Goal: Information Seeking & Learning: Learn about a topic

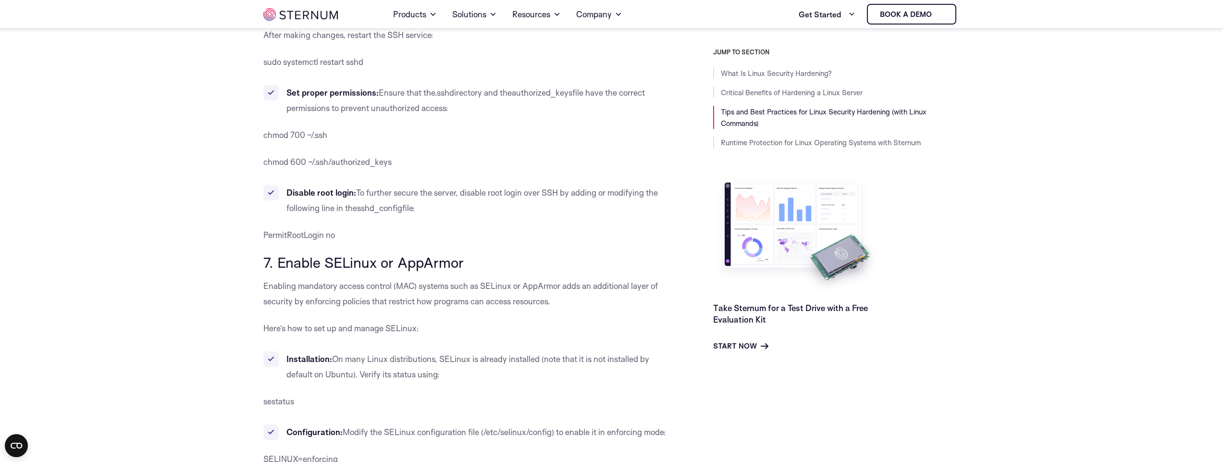
scroll to position [3539, 0]
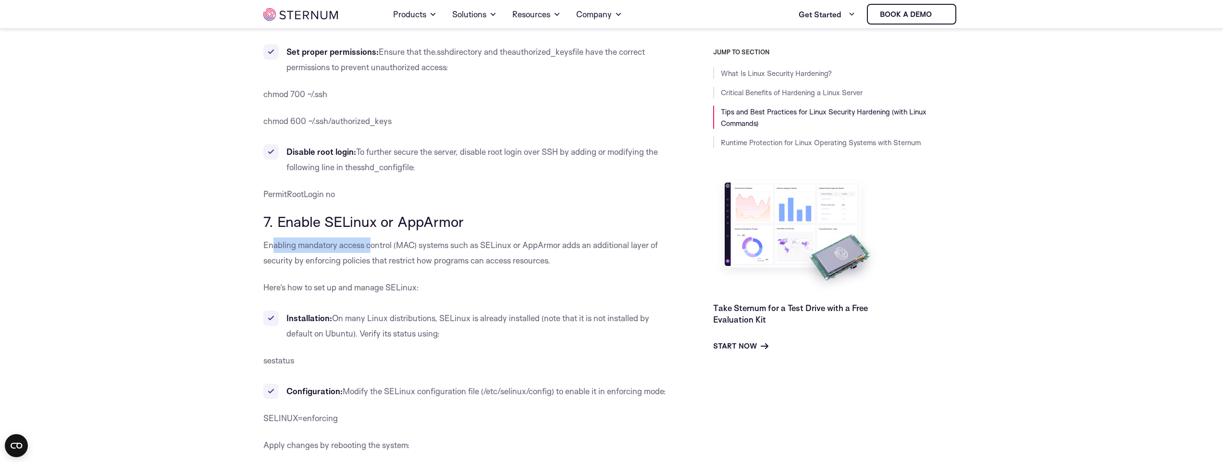
drag, startPoint x: 280, startPoint y: 196, endPoint x: 387, endPoint y: 206, distance: 107.1
click at [380, 237] on p "Enabling mandatory access control (MAC) systems such as SELinux or AppArmor add…" at bounding box center [466, 252] width 406 height 31
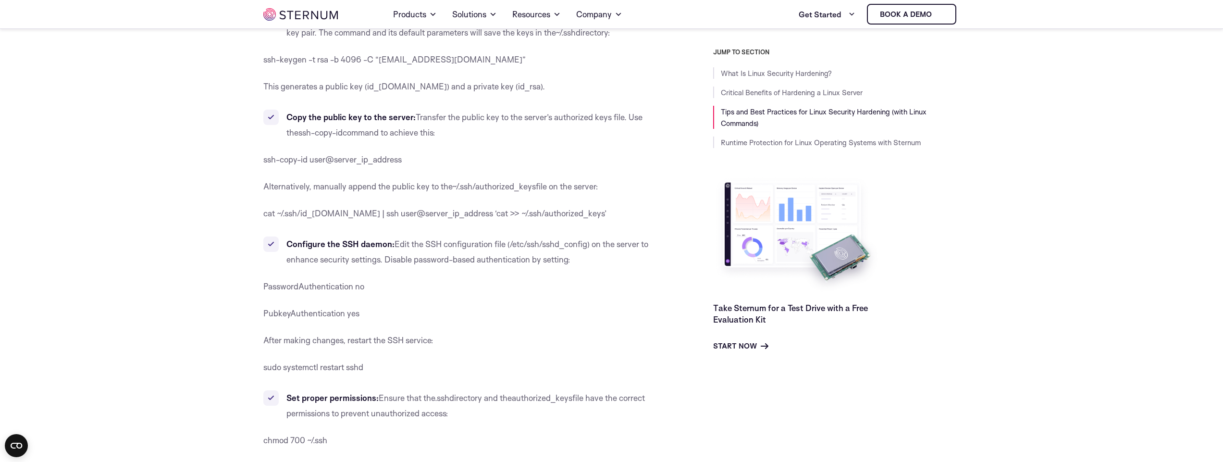
click at [386, 239] on span ") on the server to enhance security settings. Disable password-based authentica…" at bounding box center [467, 251] width 362 height 25
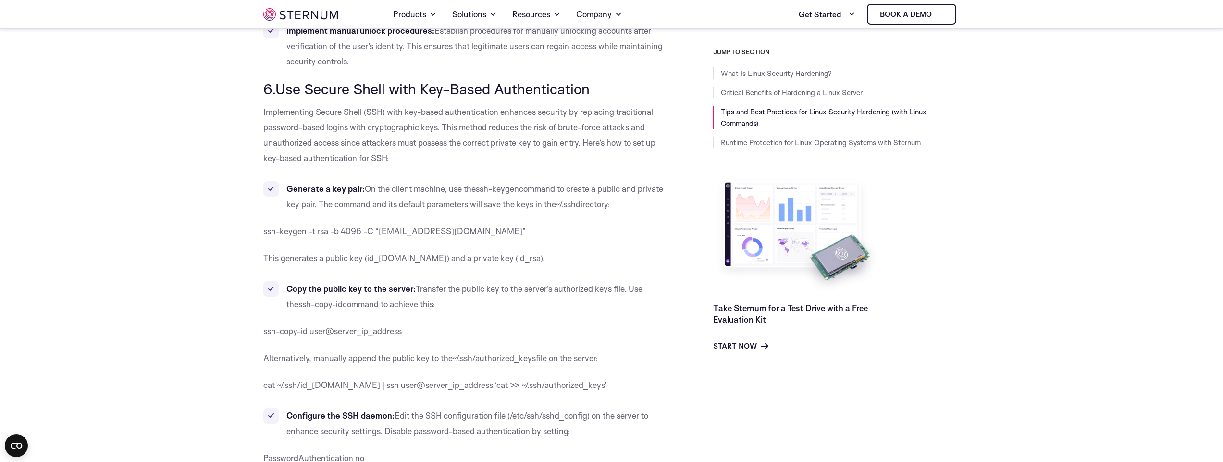
scroll to position [3020, 0]
drag, startPoint x: 371, startPoint y: 38, endPoint x: 561, endPoint y: 37, distance: 189.8
click at [561, 81] on span "6.Use Secure Shell with Key-Based Authentication" at bounding box center [426, 90] width 326 height 18
drag, startPoint x: 316, startPoint y: 44, endPoint x: 551, endPoint y: 47, distance: 235.0
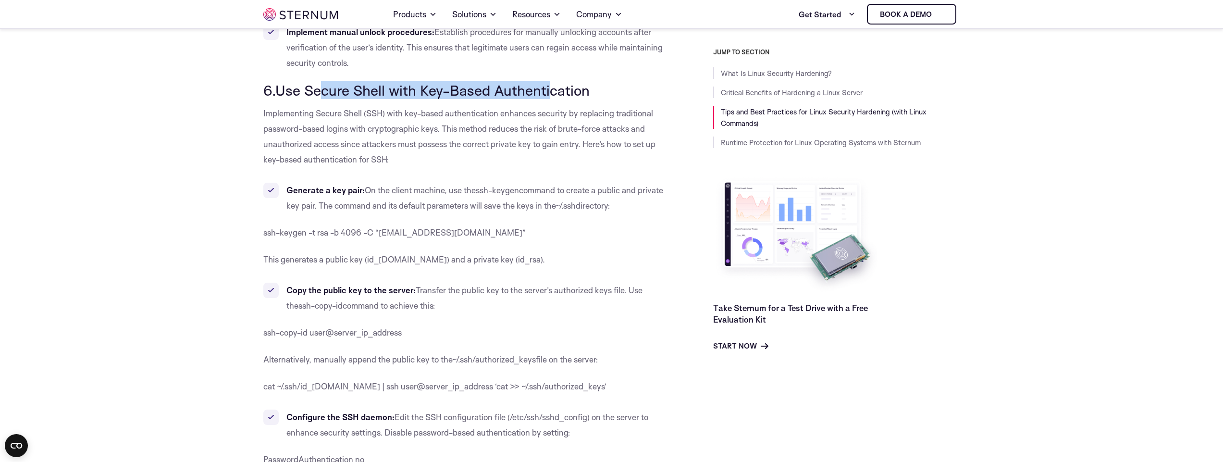
click at [551, 81] on span "6.Use Secure Shell with Key-Based Authentication" at bounding box center [426, 90] width 326 height 18
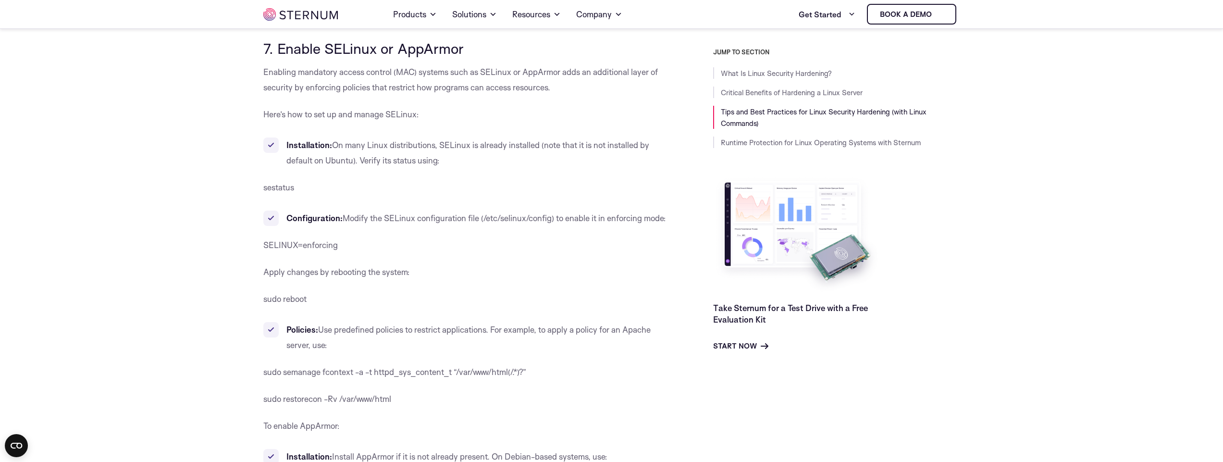
scroll to position [3798, 0]
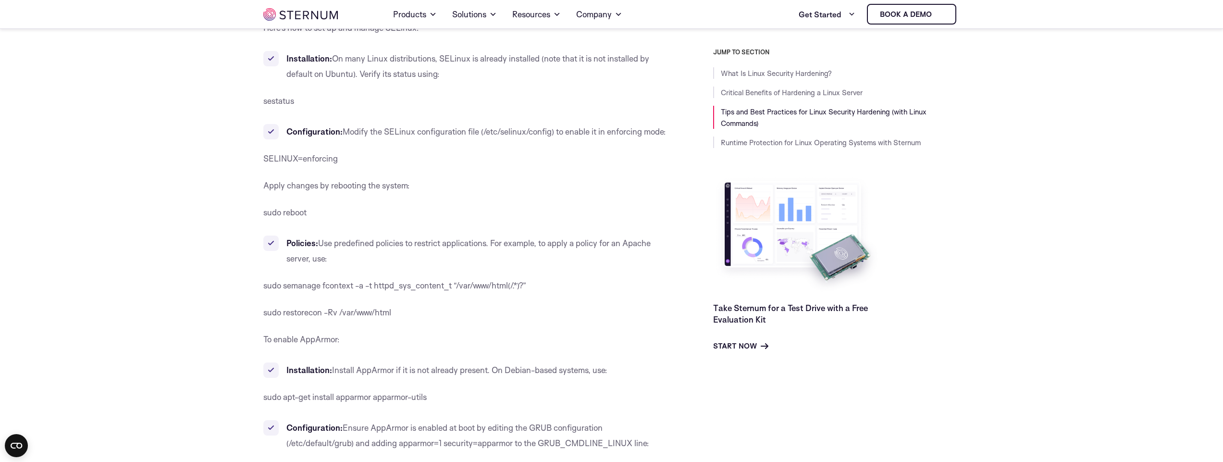
drag, startPoint x: 322, startPoint y: 197, endPoint x: 465, endPoint y: 202, distance: 142.3
click at [464, 235] on li "Policies: Use predefined policies to restrict applications. For example, to app…" at bounding box center [466, 250] width 406 height 31
drag, startPoint x: 493, startPoint y: 200, endPoint x: 581, endPoint y: 202, distance: 87.9
click at [581, 238] on span "Use predefined policies to restrict applications. For example, to apply a polic…" at bounding box center [468, 250] width 364 height 25
click at [581, 235] on li "Policies: Use predefined policies to restrict applications. For example, to app…" at bounding box center [466, 250] width 406 height 31
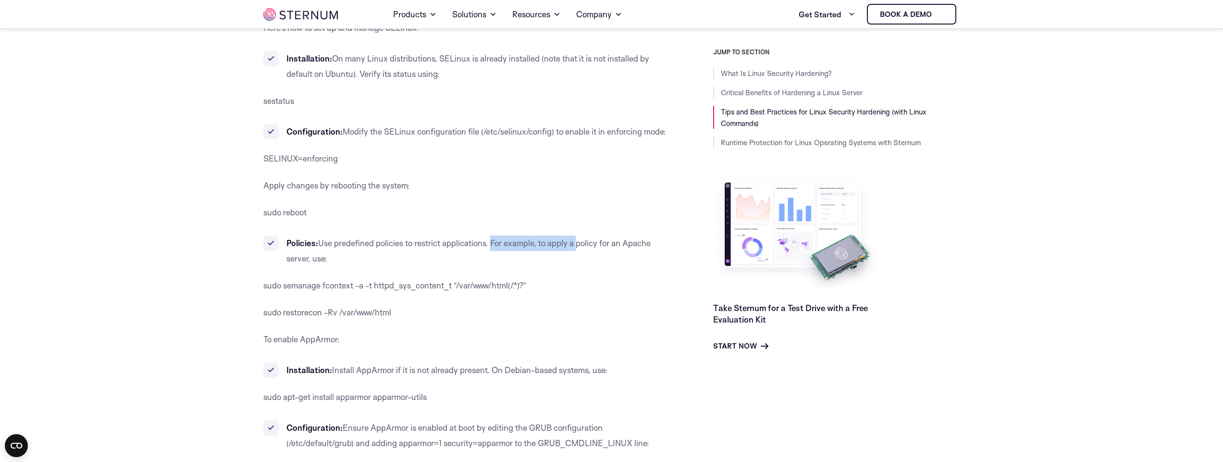
click at [581, 235] on li "Policies: Use predefined policies to restrict applications. For example, to app…" at bounding box center [466, 250] width 406 height 31
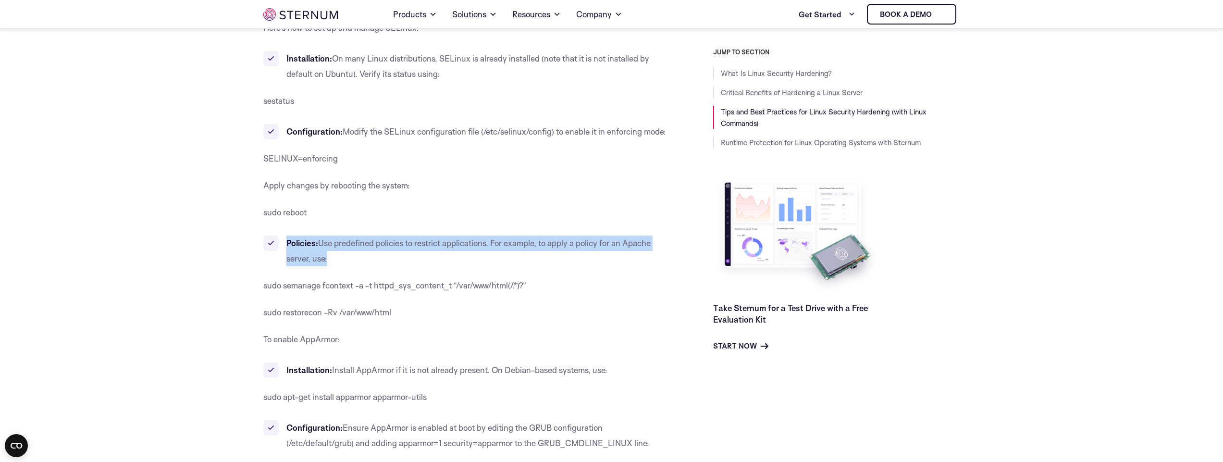
click at [579, 235] on li "Policies: Use predefined policies to restrict applications. For example, to app…" at bounding box center [466, 250] width 406 height 31
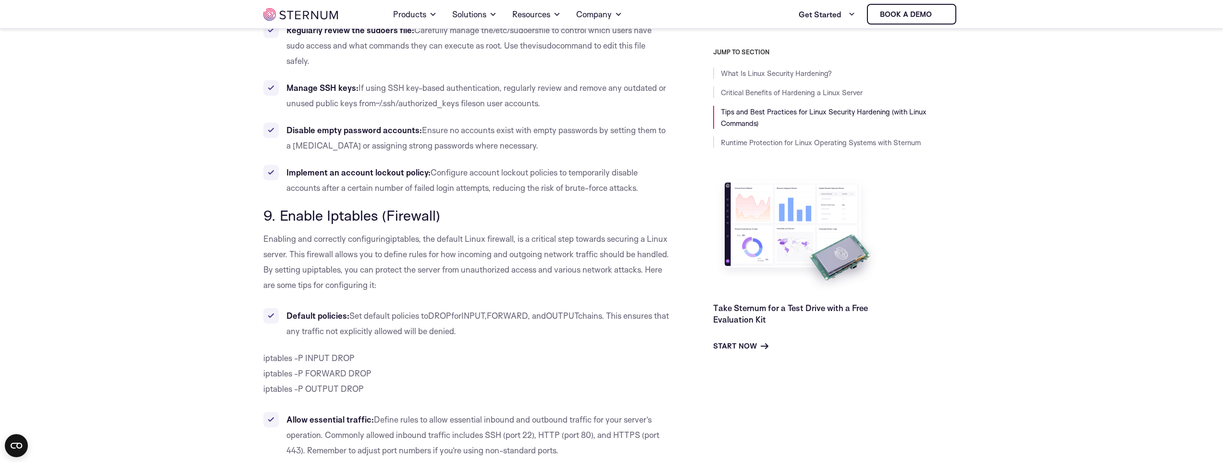
scroll to position [4663, 0]
